Goal: Task Accomplishment & Management: Use online tool/utility

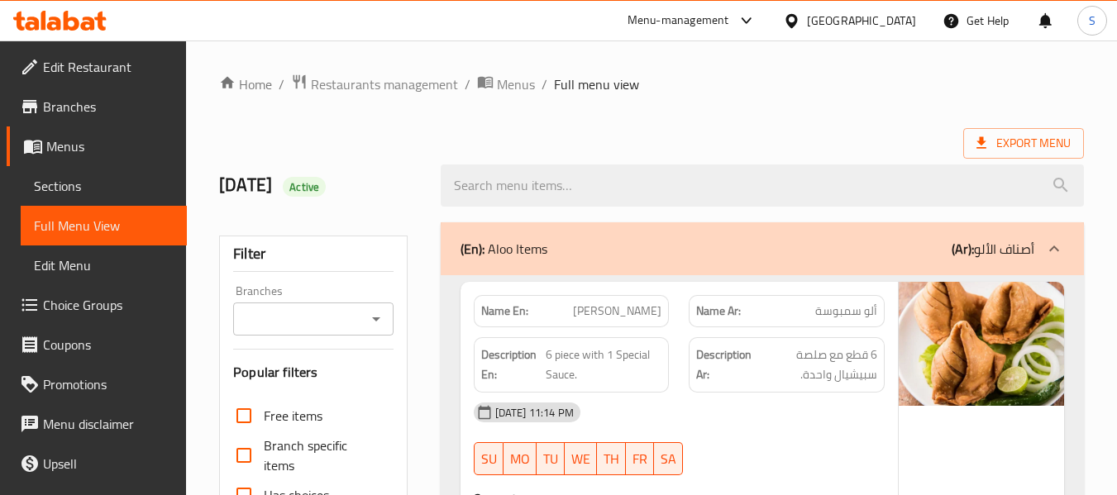
scroll to position [4677, 0]
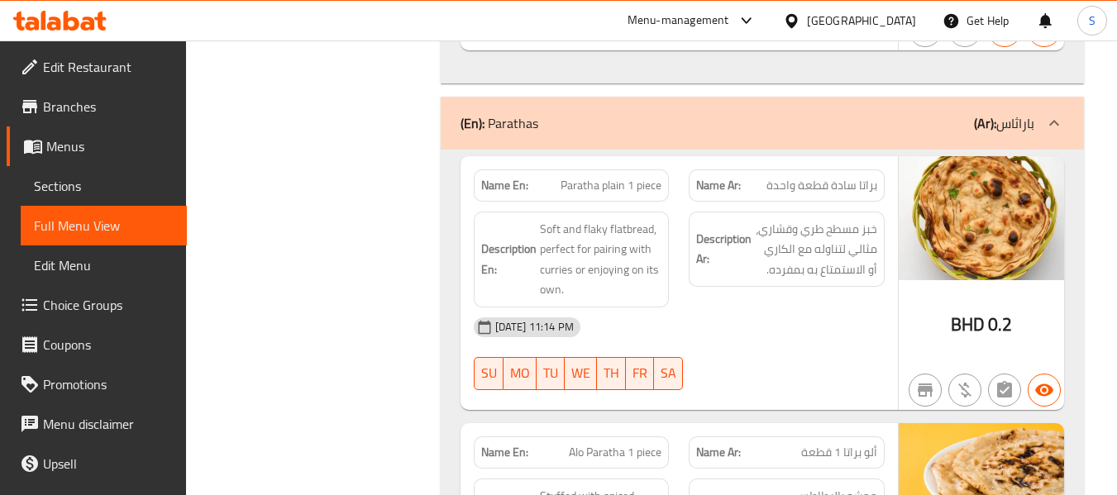
click at [800, 18] on icon at bounding box center [791, 20] width 17 height 17
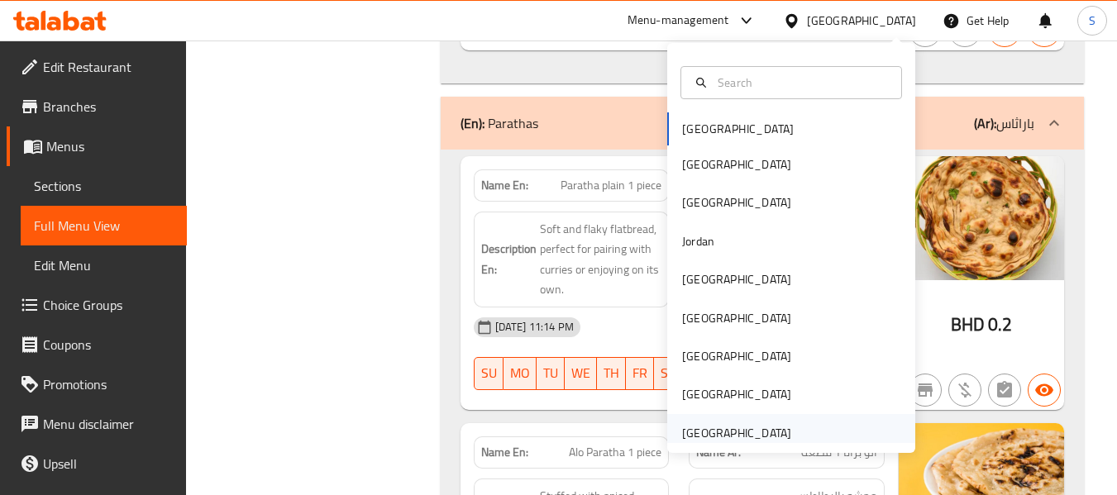
click at [727, 433] on div "[GEOGRAPHIC_DATA]" at bounding box center [736, 433] width 109 height 18
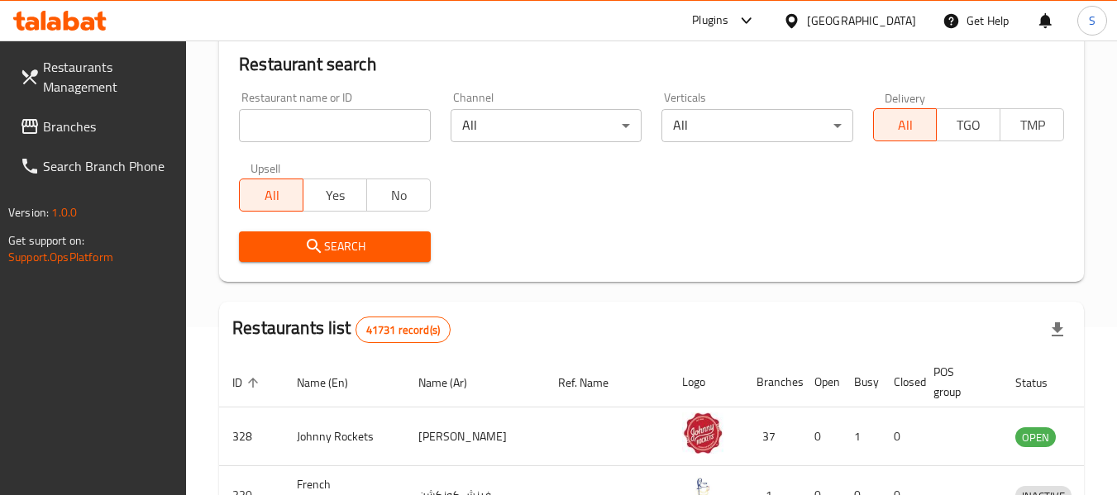
scroll to position [12, 0]
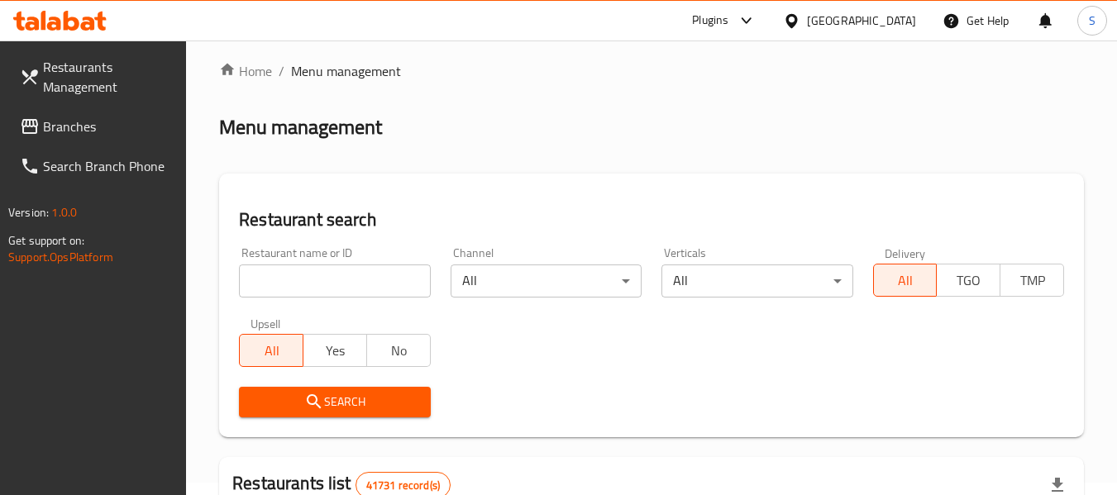
click at [345, 279] on input "search" at bounding box center [334, 281] width 191 height 33
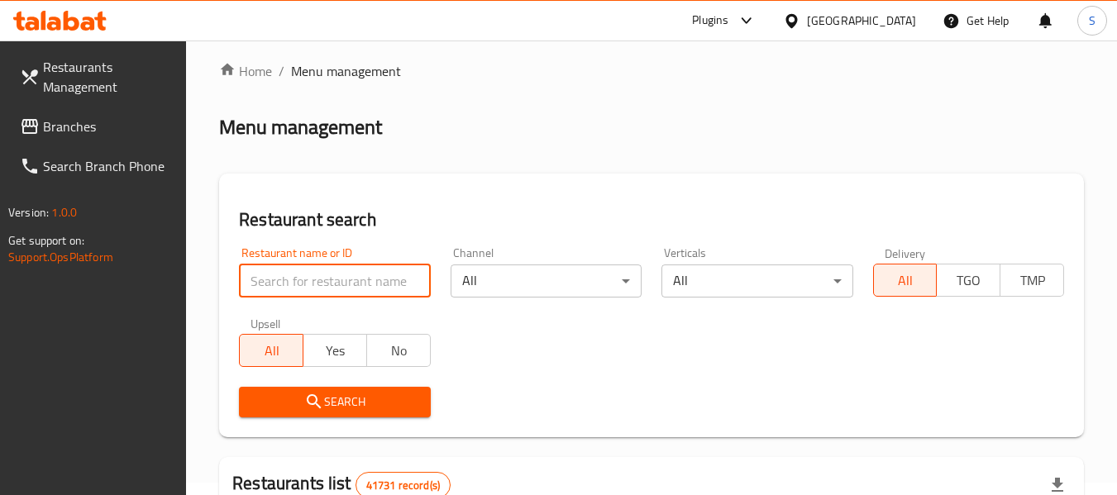
paste input "779453"
click button "Search" at bounding box center [334, 402] width 191 height 31
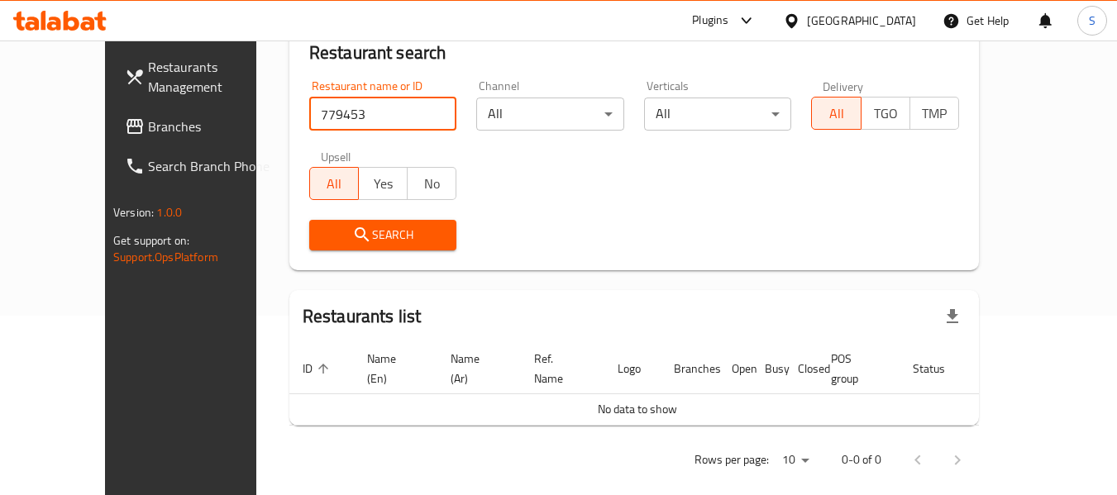
scroll to position [180, 0]
click at [384, 122] on input "779453" at bounding box center [383, 113] width 148 height 33
paste input "07254"
type input "707254"
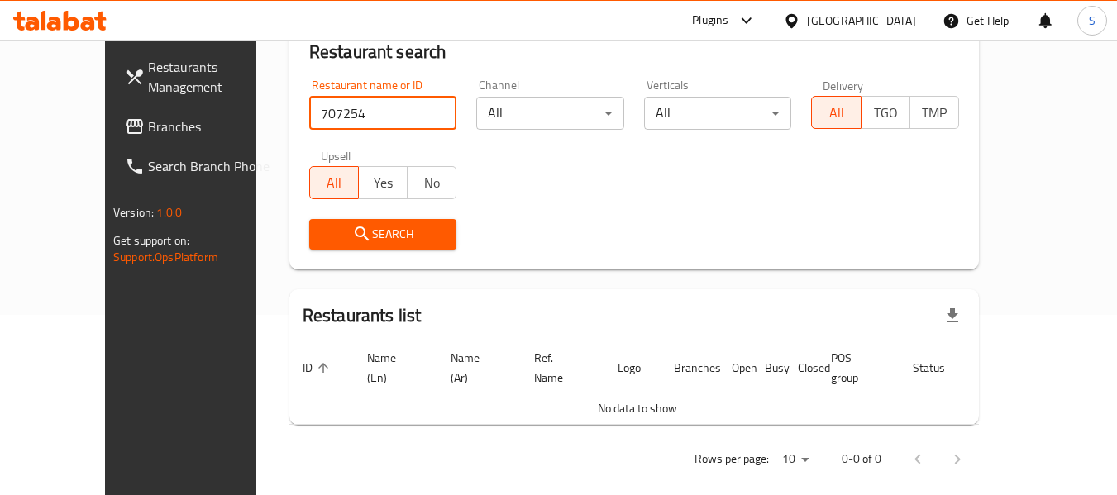
click button "Search" at bounding box center [383, 234] width 148 height 31
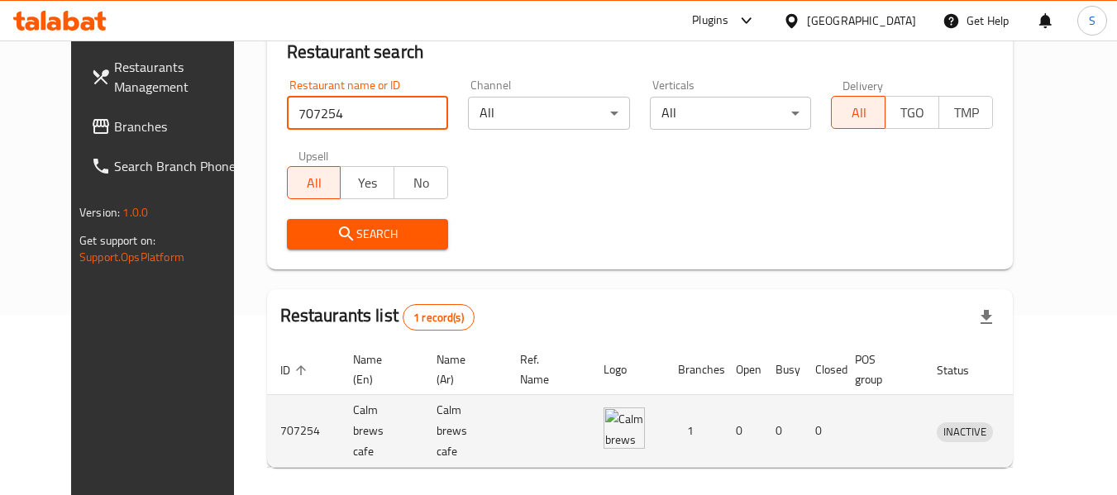
click at [1043, 429] on icon "enhanced table" at bounding box center [1040, 432] width 6 height 7
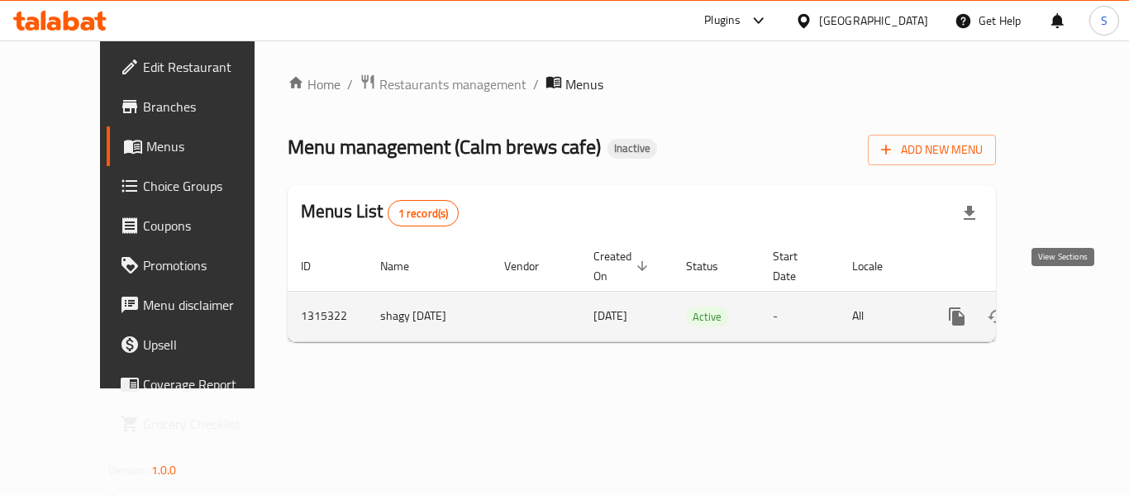
click at [1069, 309] on icon "enhanced table" at bounding box center [1076, 316] width 15 height 15
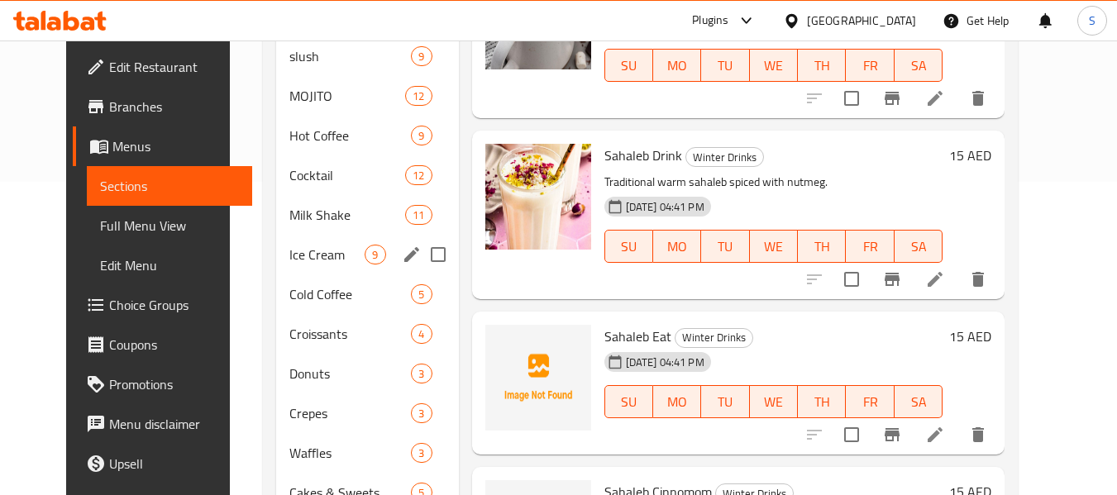
scroll to position [331, 0]
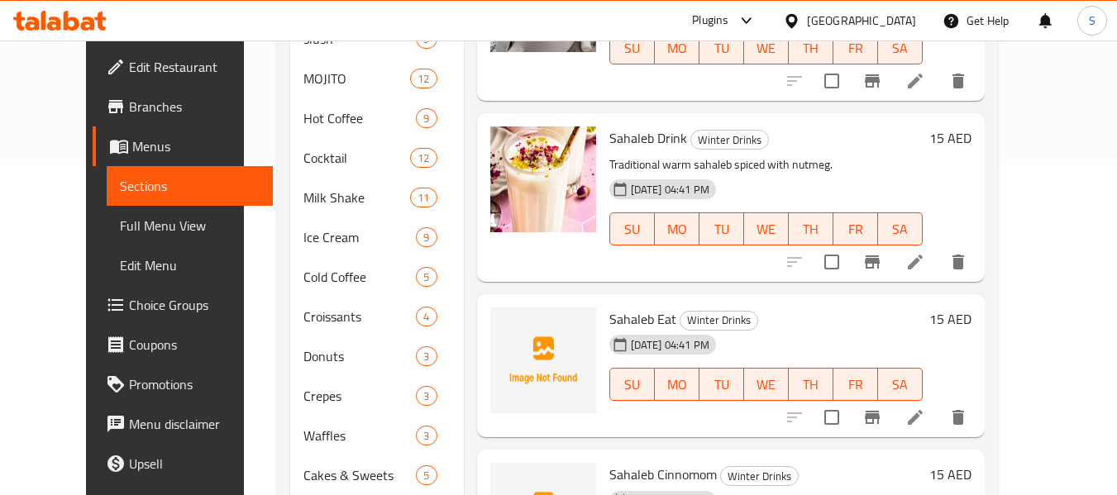
click at [129, 108] on span "Branches" at bounding box center [194, 107] width 131 height 20
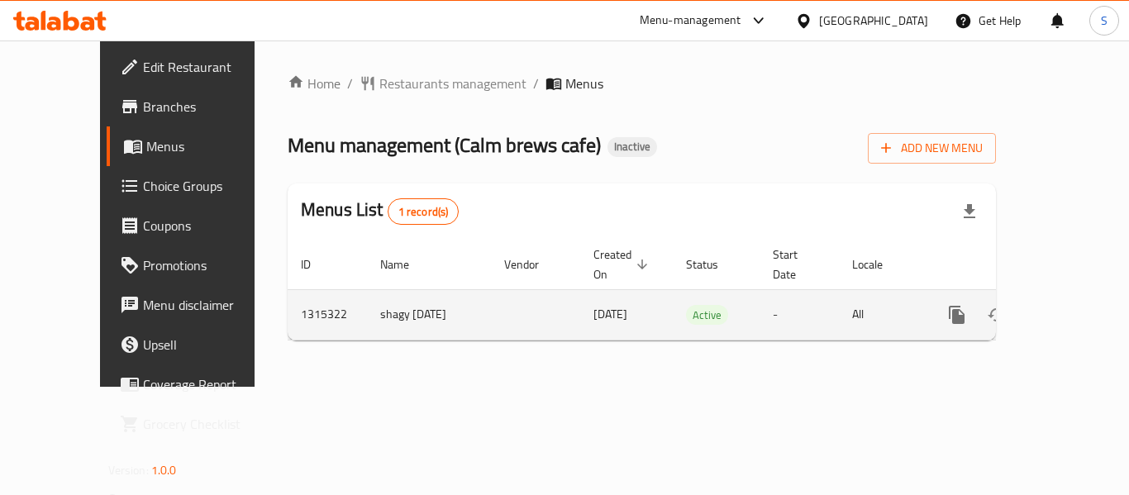
click at [1069, 295] on link "enhanced table" at bounding box center [1077, 315] width 40 height 40
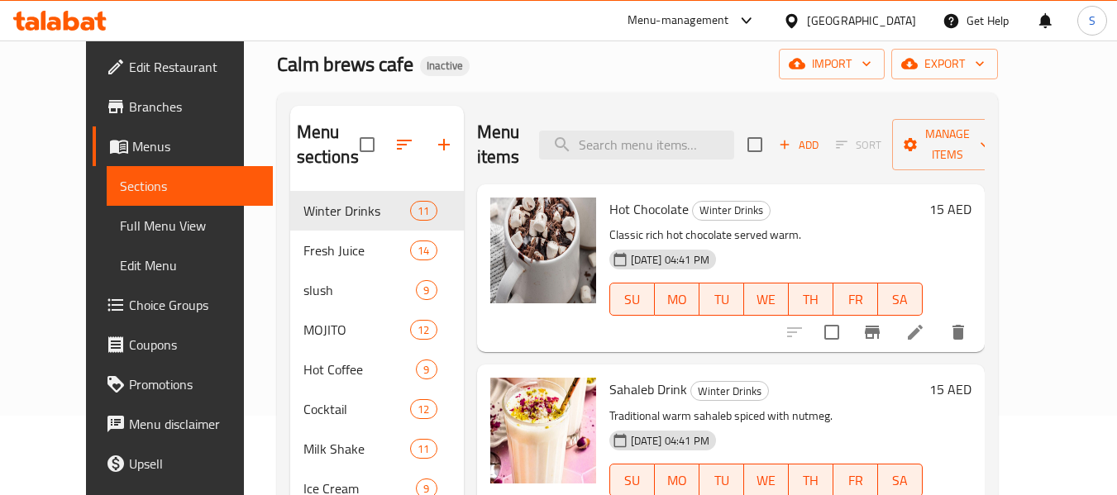
scroll to position [83, 0]
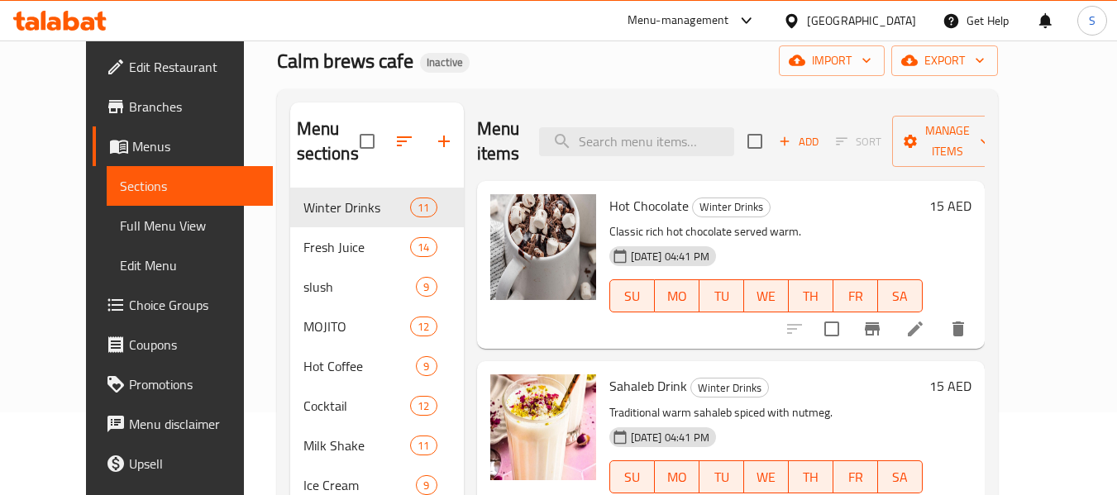
click at [120, 219] on span "Full Menu View" at bounding box center [190, 226] width 140 height 20
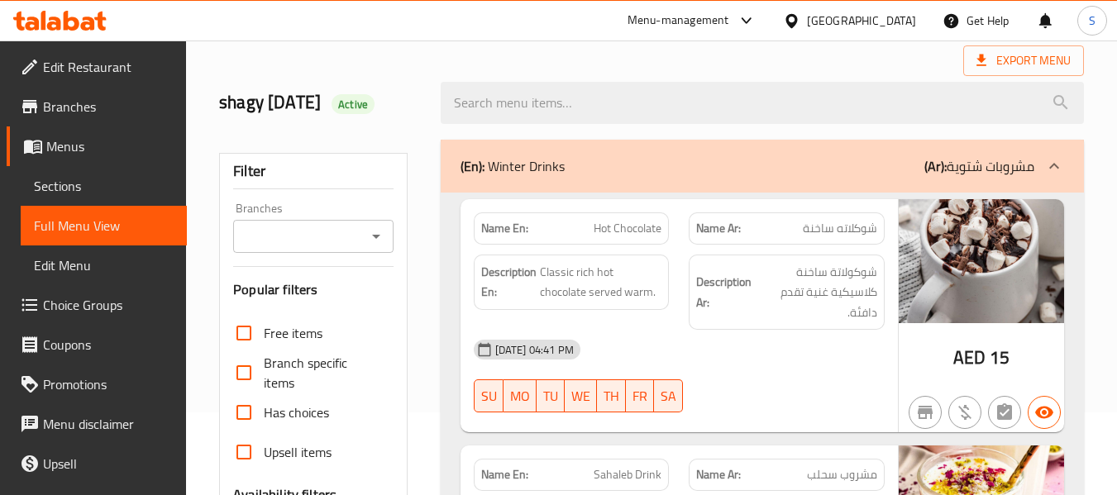
scroll to position [162, 0]
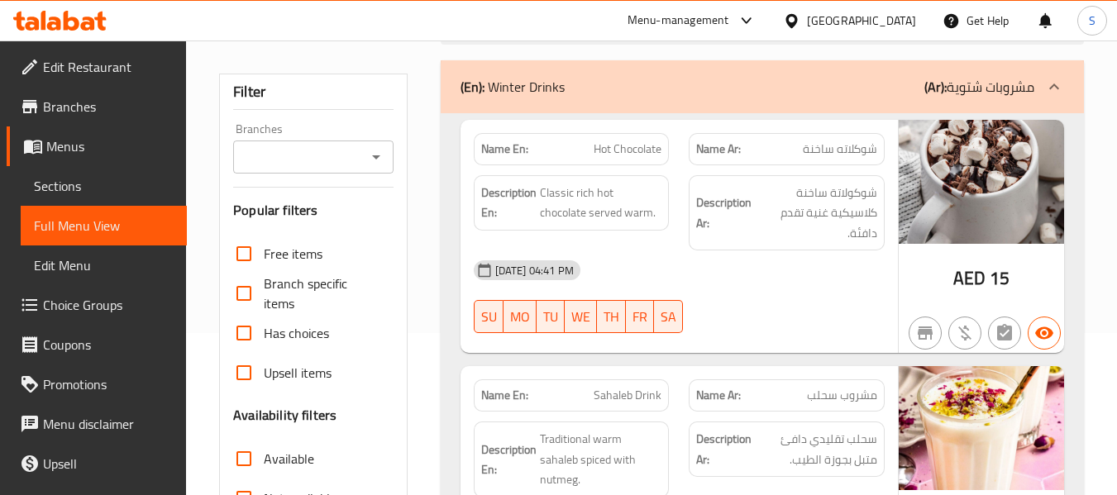
checkbox input "false"
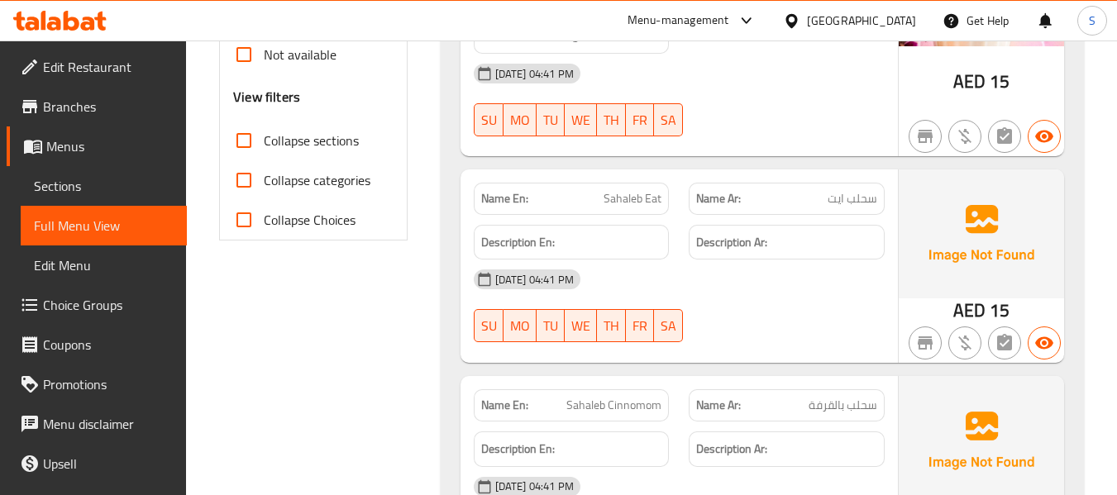
scroll to position [661, 0]
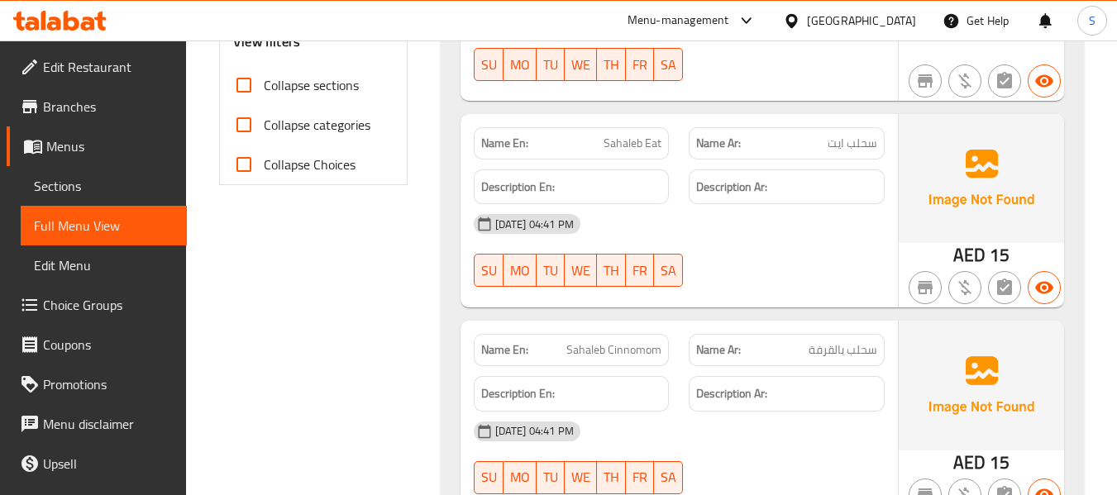
click at [633, 135] on span "Sahaleb Eat" at bounding box center [633, 143] width 58 height 17
copy span "Sahaleb Eat"
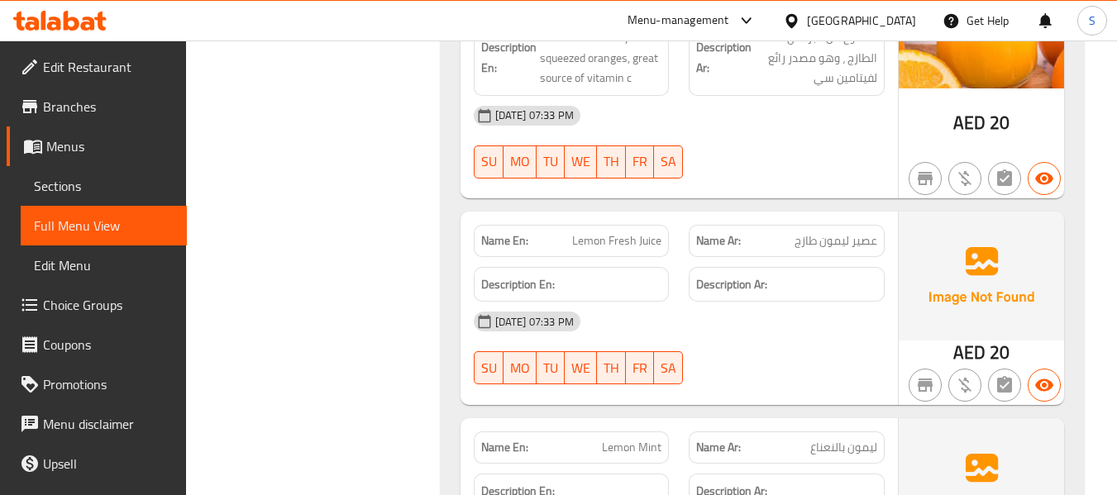
scroll to position [4676, 0]
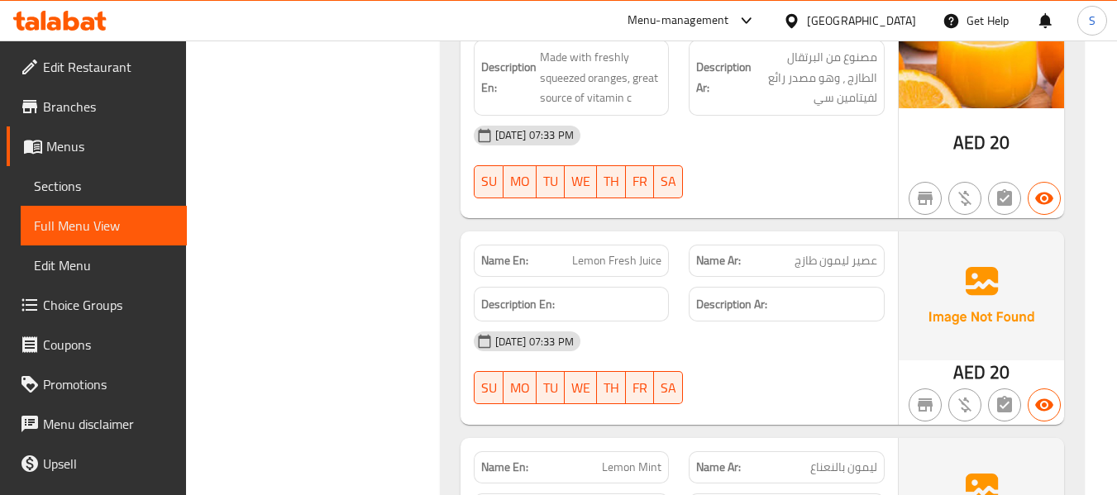
click at [623, 252] on span "Lemon Fresh Juice" at bounding box center [616, 260] width 89 height 17
copy span "Lemon Fresh Juice"
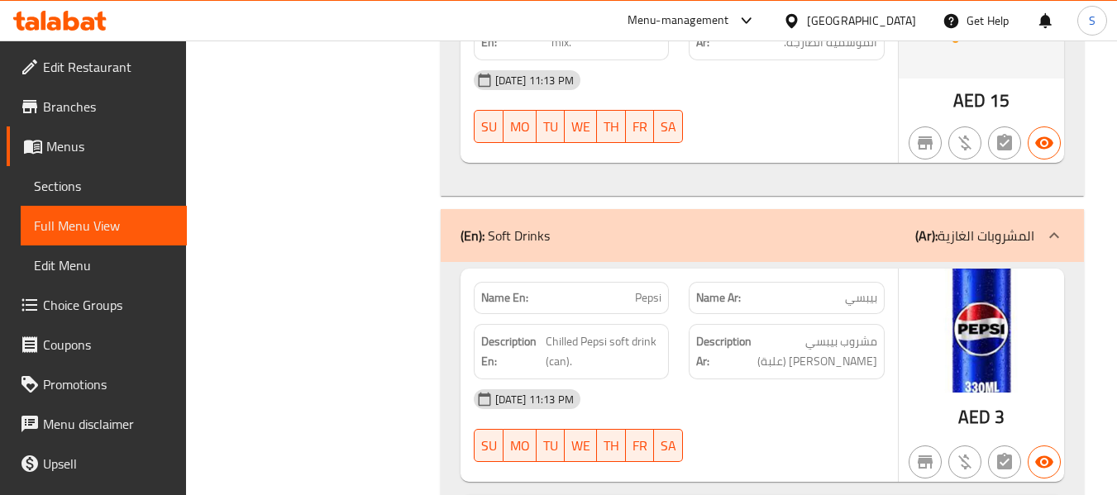
scroll to position [28011, 0]
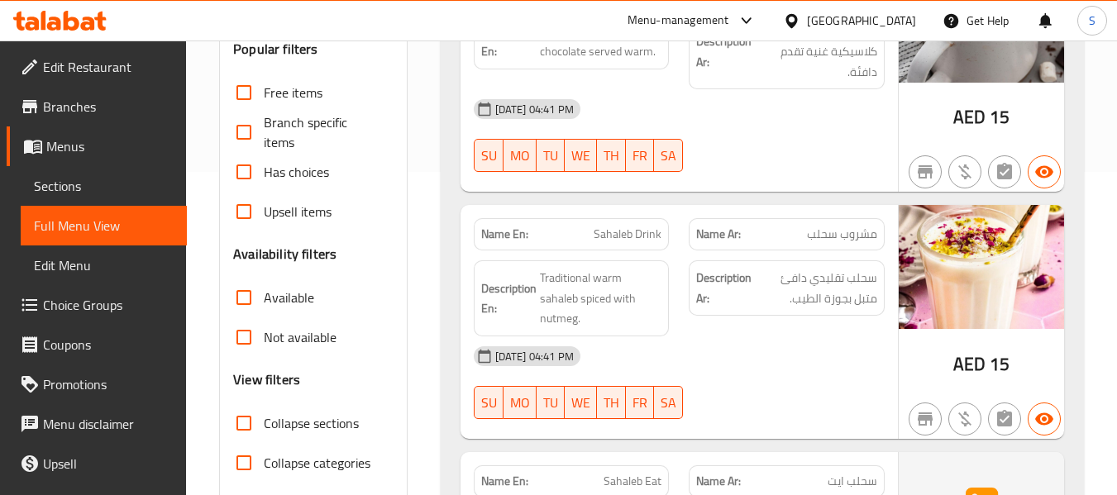
scroll to position [413, 0]
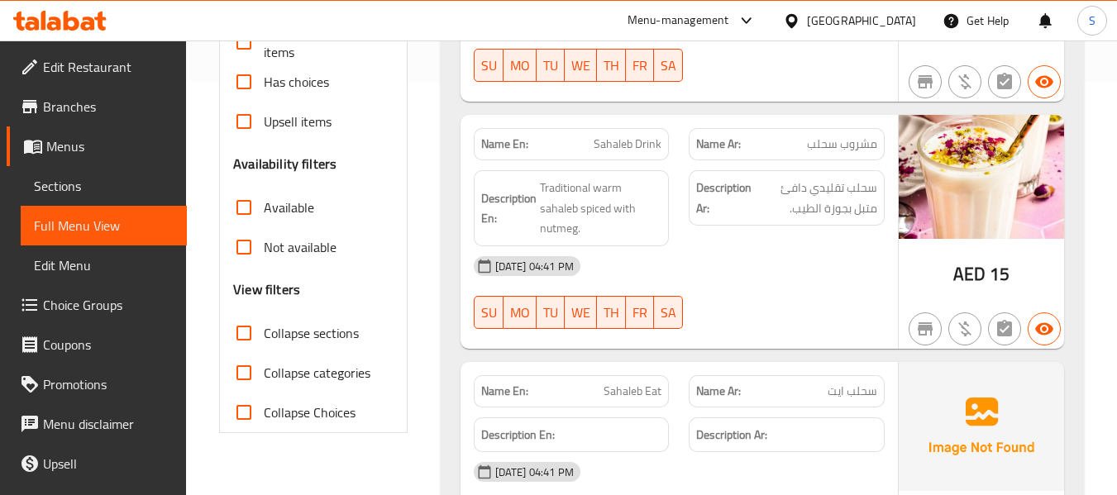
click at [281, 337] on span "Collapse sections" at bounding box center [311, 333] width 95 height 20
click at [264, 337] on input "Collapse sections" at bounding box center [244, 333] width 40 height 40
checkbox input "true"
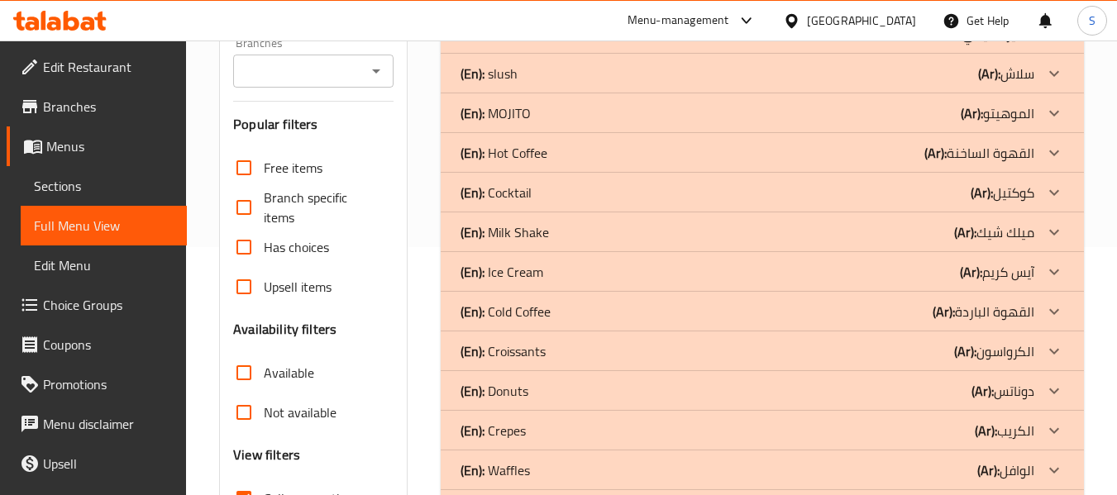
scroll to position [83, 0]
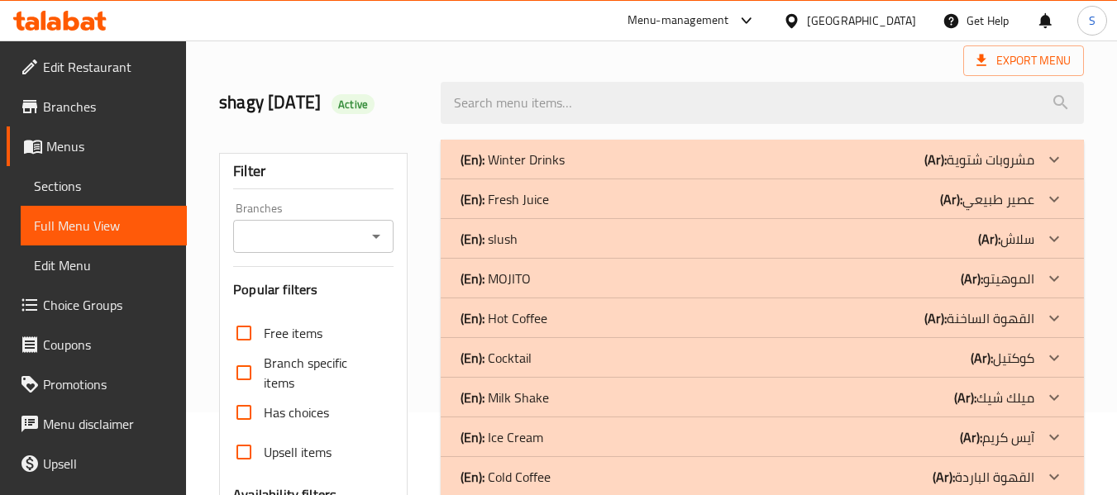
click at [597, 209] on div "(En): Fresh Juice (Ar): عصير طبيعي" at bounding box center [762, 199] width 643 height 40
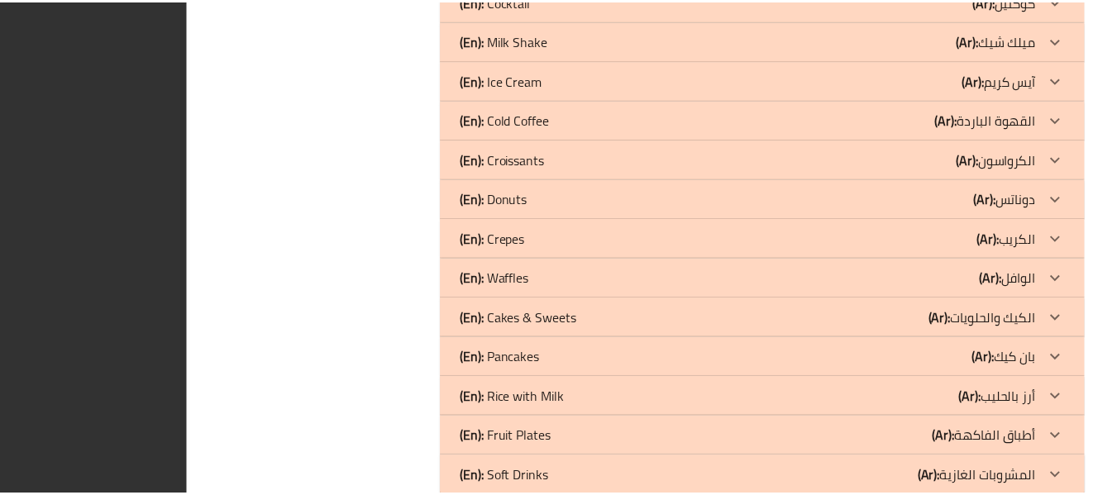
scroll to position [3655, 0]
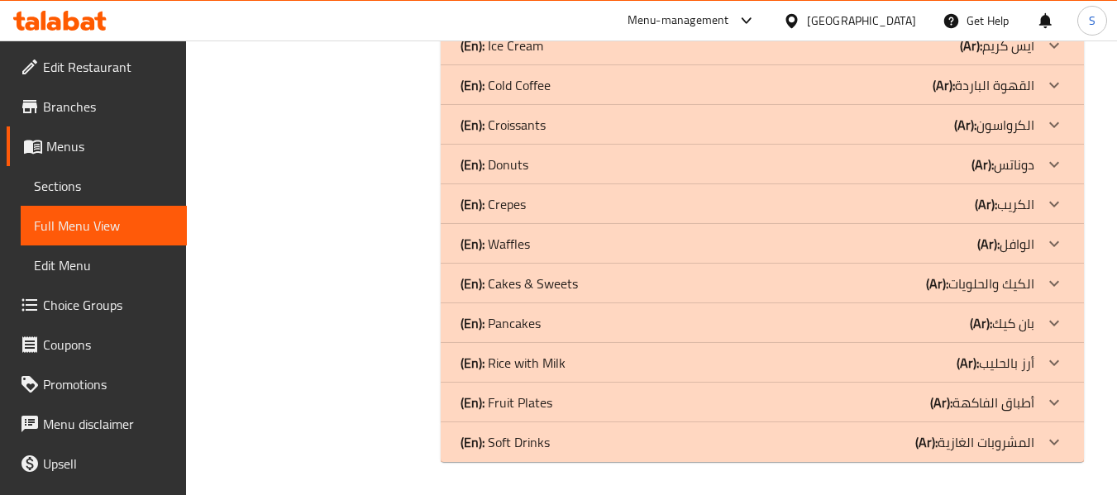
click at [114, 181] on span "Sections" at bounding box center [104, 186] width 140 height 20
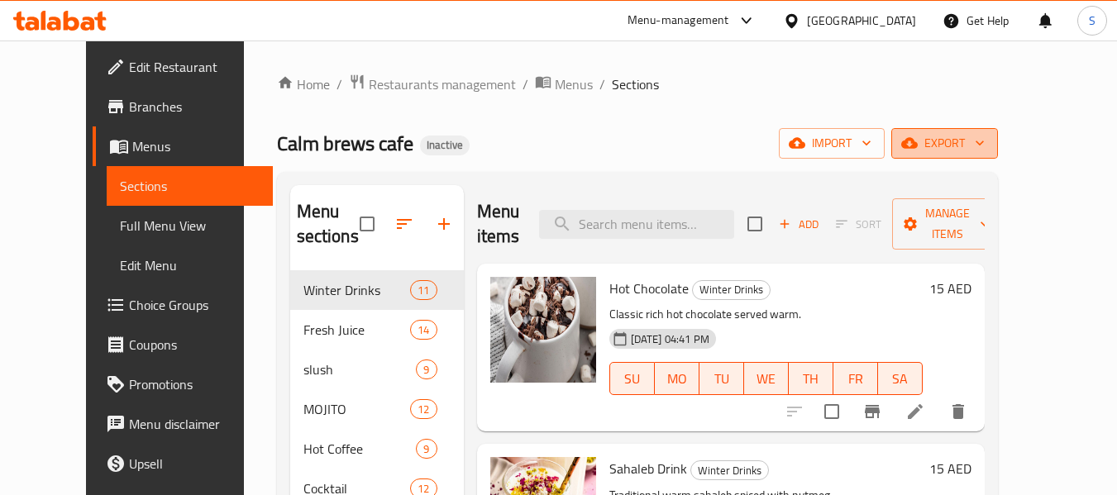
click at [985, 144] on span "export" at bounding box center [945, 143] width 80 height 21
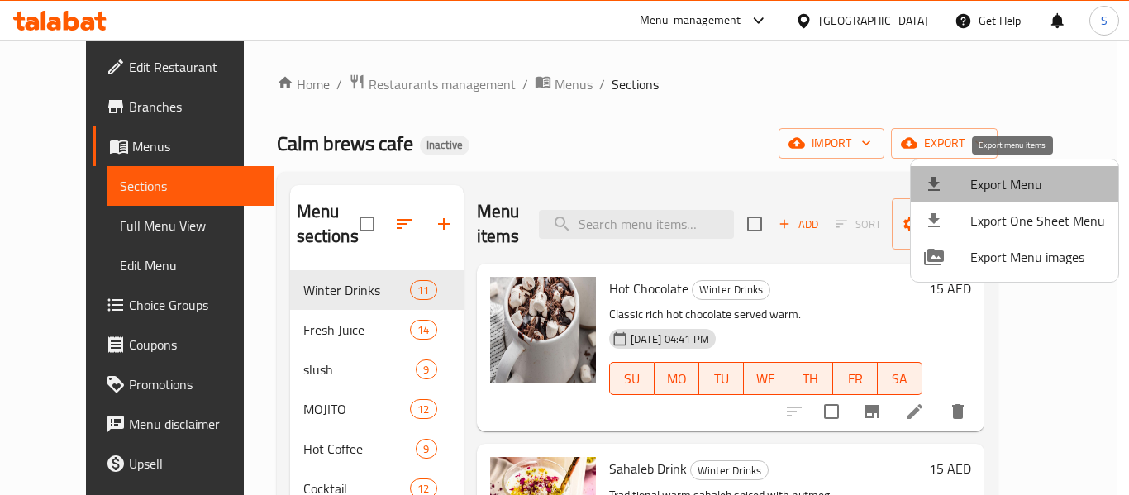
click at [1023, 177] on span "Export Menu" at bounding box center [1038, 184] width 135 height 20
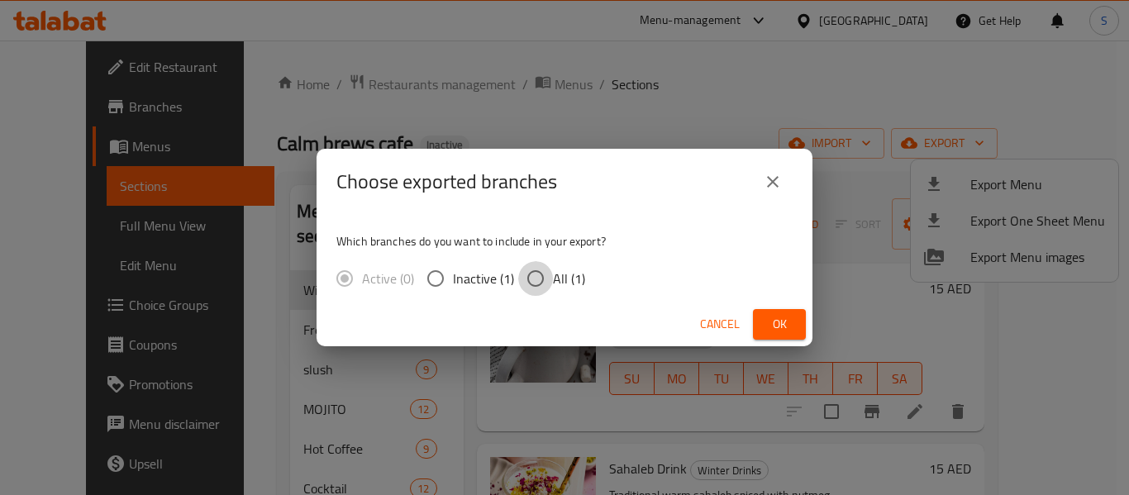
click at [547, 279] on input "All (1)" at bounding box center [535, 278] width 35 height 35
radio input "true"
click at [790, 326] on span "Ok" at bounding box center [779, 324] width 26 height 21
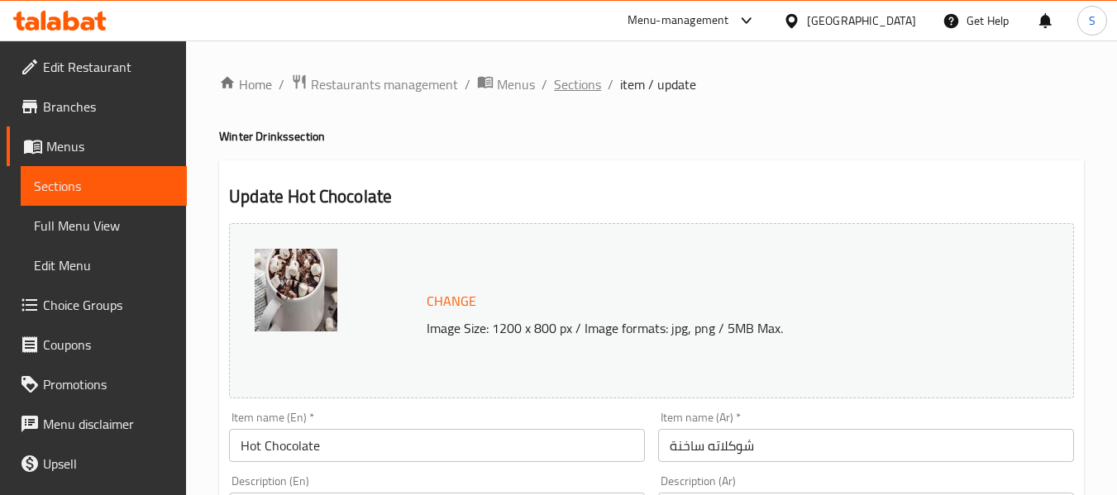
click at [590, 77] on span "Sections" at bounding box center [577, 84] width 47 height 20
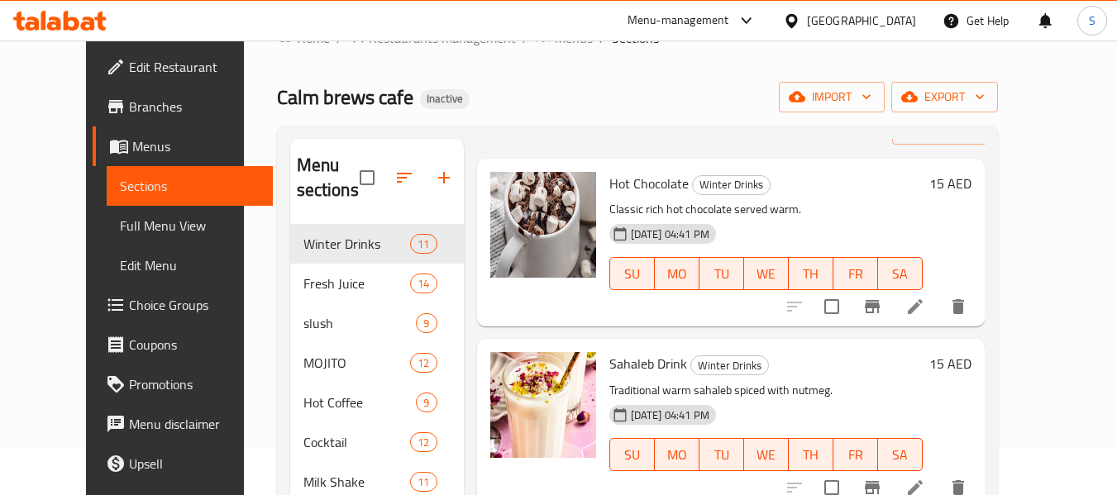
scroll to position [83, 0]
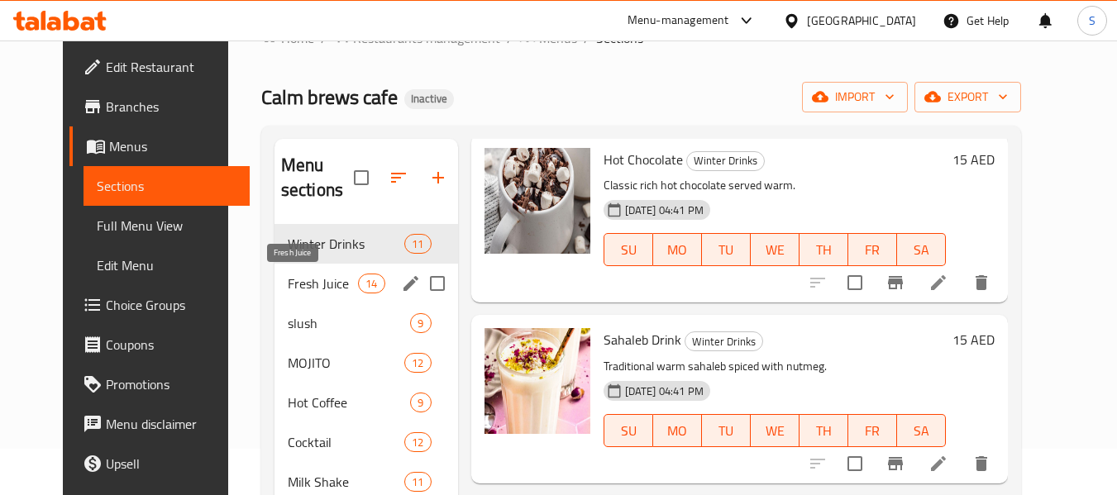
drag, startPoint x: 319, startPoint y: 289, endPoint x: 348, endPoint y: 288, distance: 29.0
click at [319, 289] on span "Fresh Juice" at bounding box center [323, 284] width 70 height 20
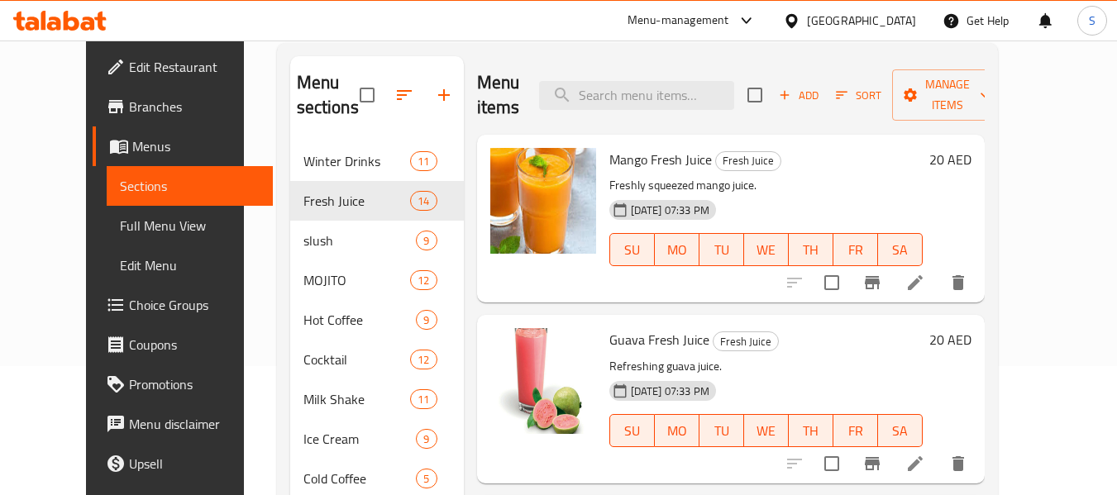
click at [616, 156] on span "Mango Fresh Juice" at bounding box center [660, 159] width 103 height 25
copy h6 "Mango Fresh Juice"
